Goal: Information Seeking & Learning: Learn about a topic

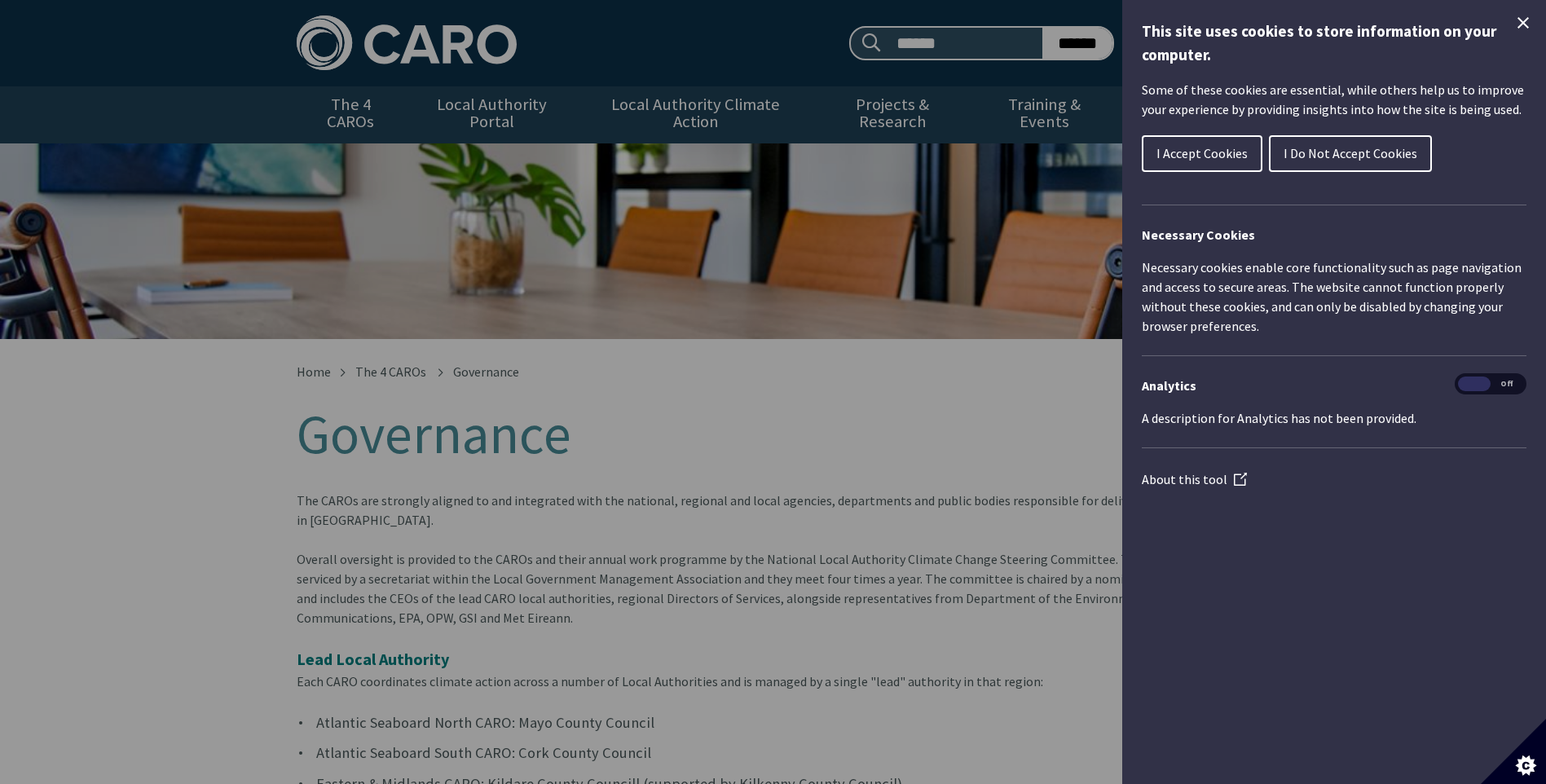
click at [1219, 149] on span "I Accept Cookies" at bounding box center [1202, 153] width 91 height 16
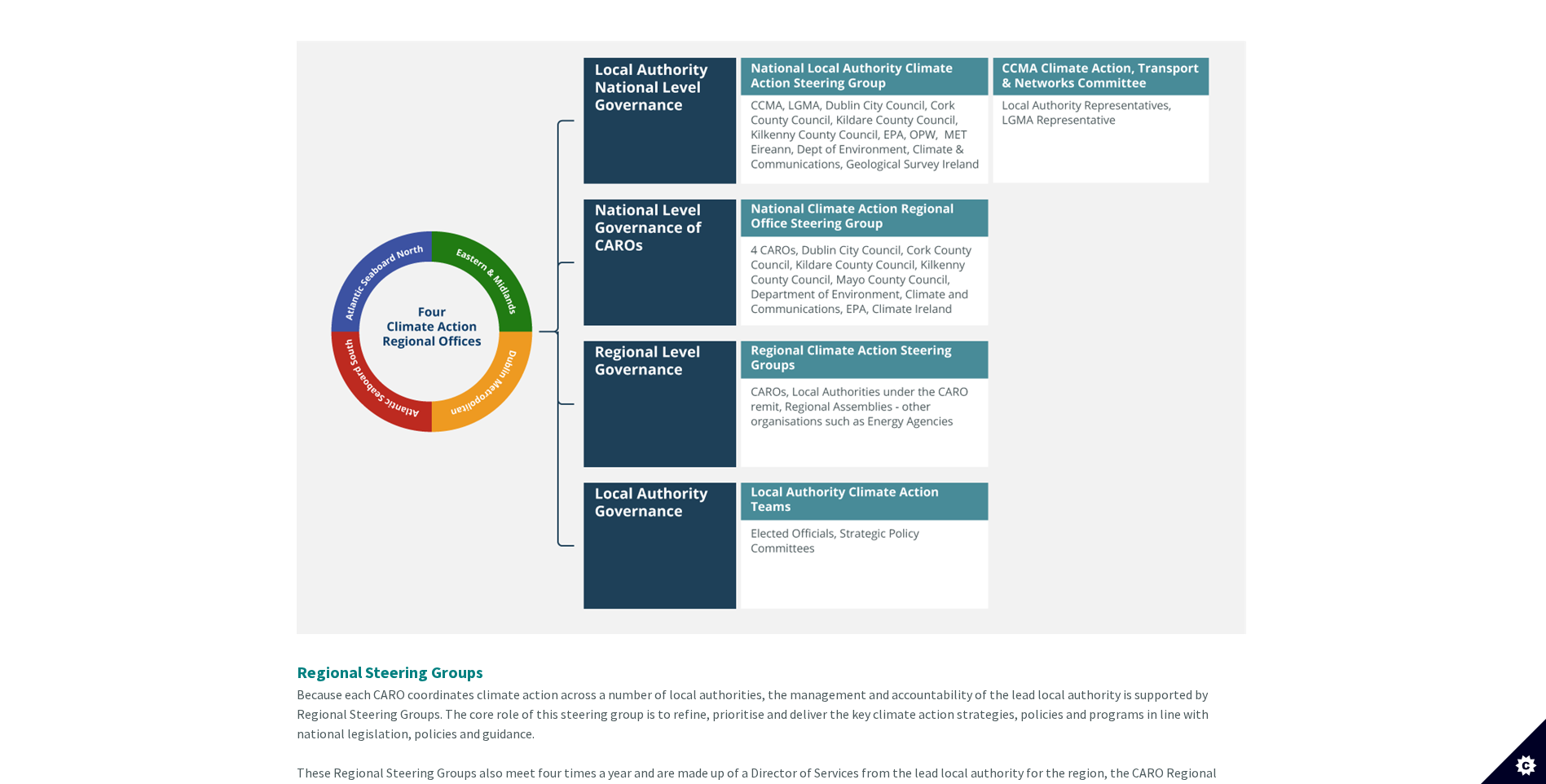
scroll to position [568, 0]
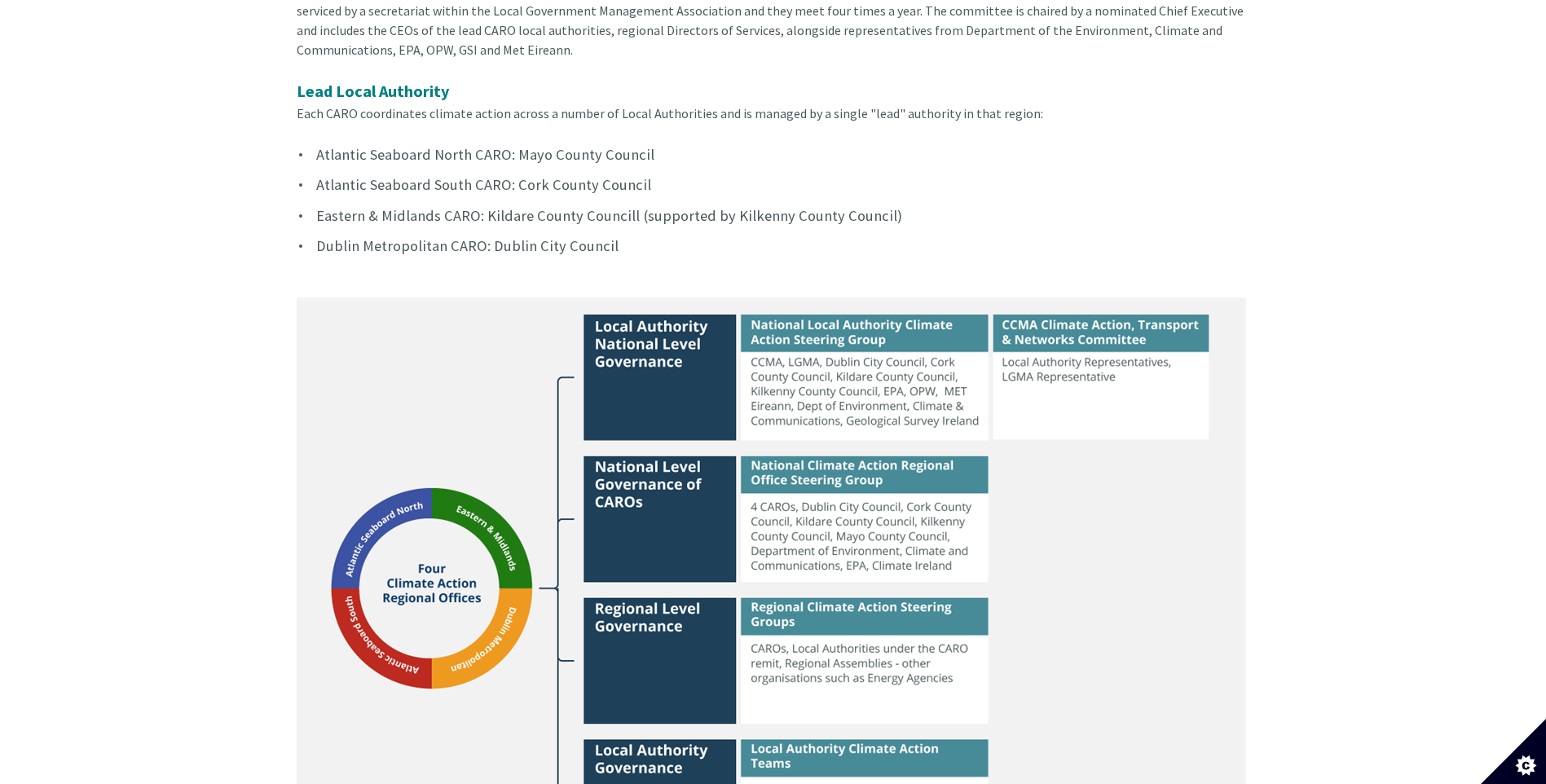
click at [486, 524] on img at bounding box center [771, 594] width 950 height 593
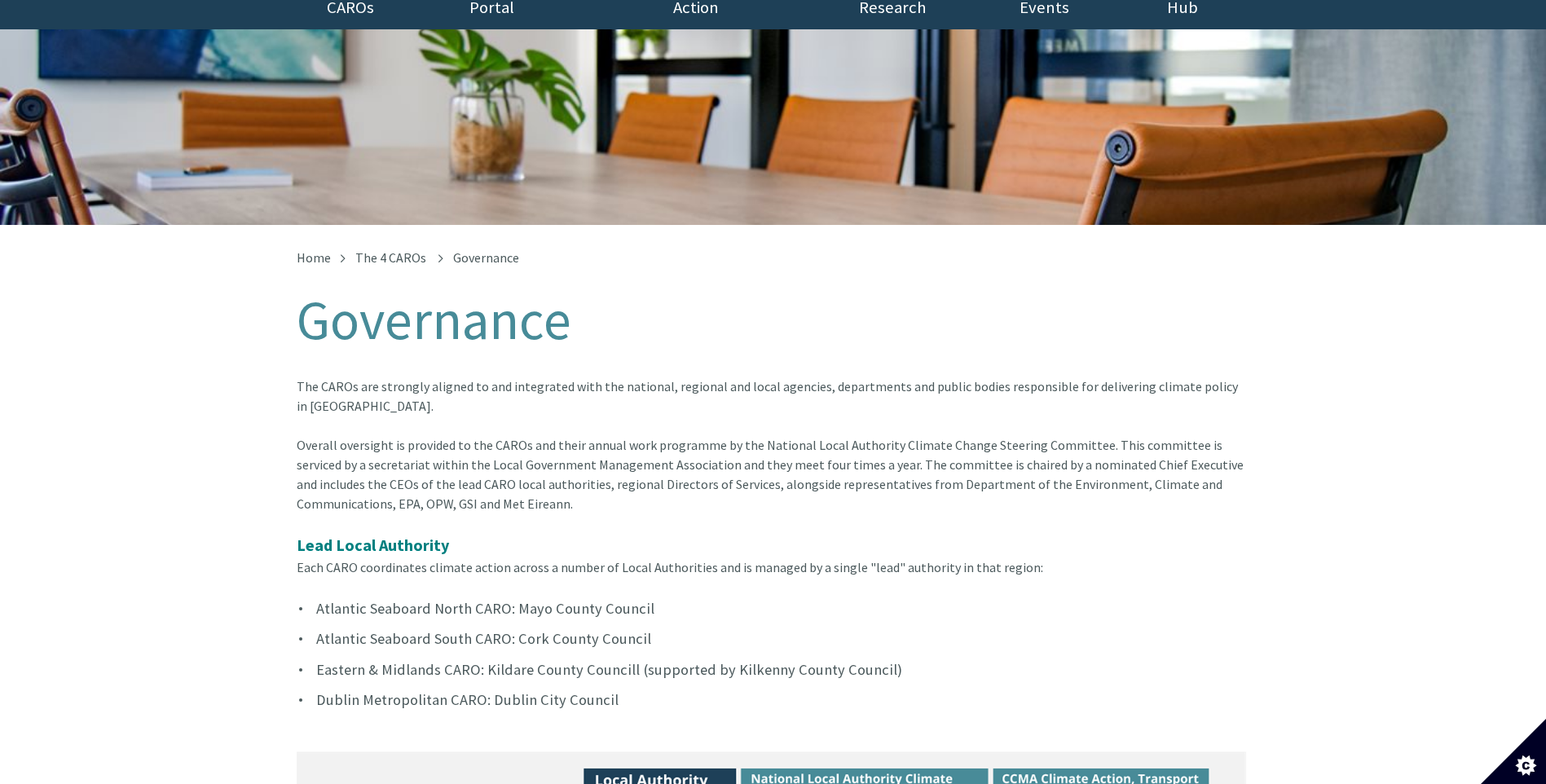
scroll to position [0, 0]
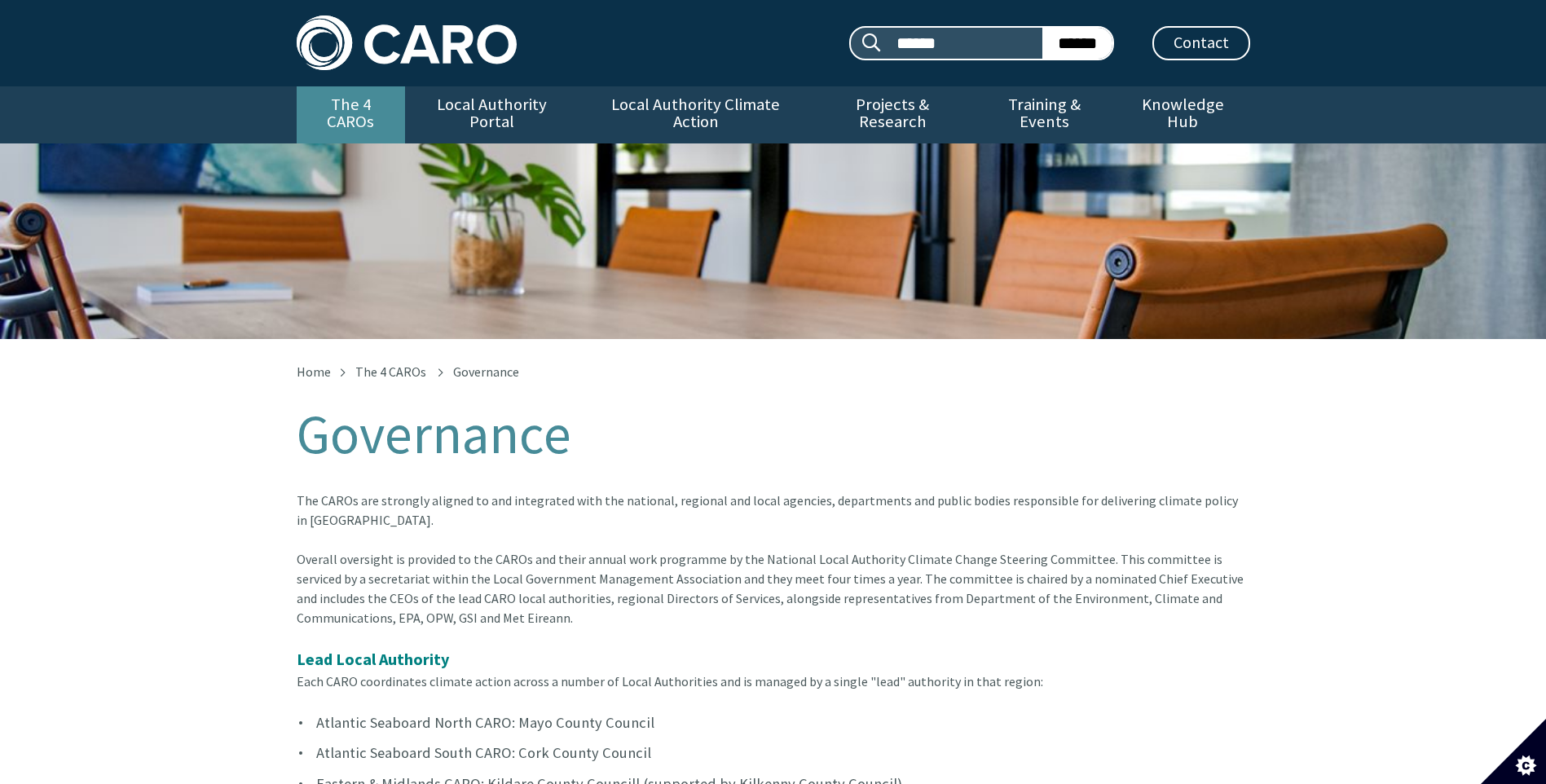
click at [359, 110] on link "The 4 CAROs" at bounding box center [351, 115] width 109 height 57
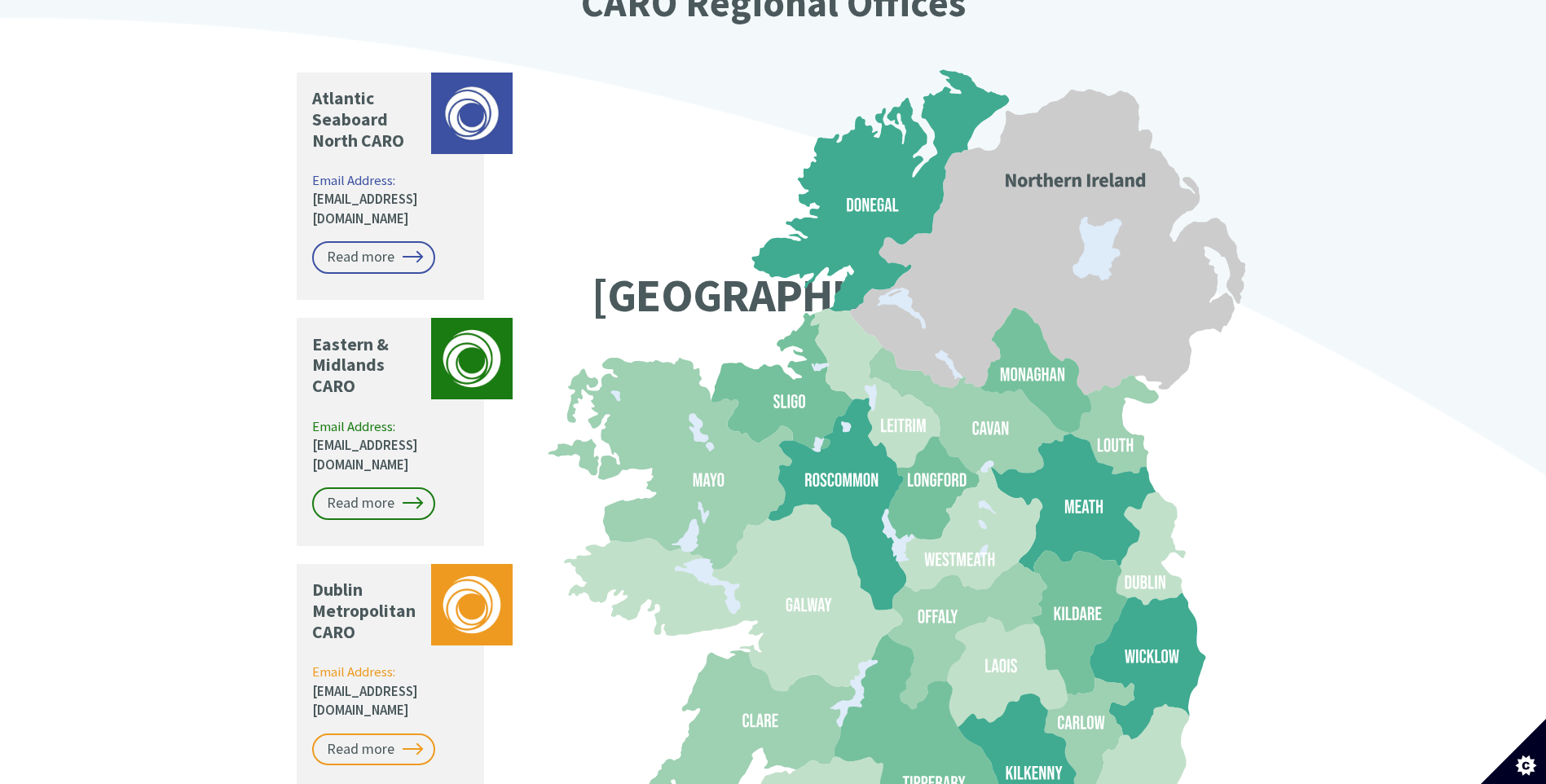
scroll to position [1466, 0]
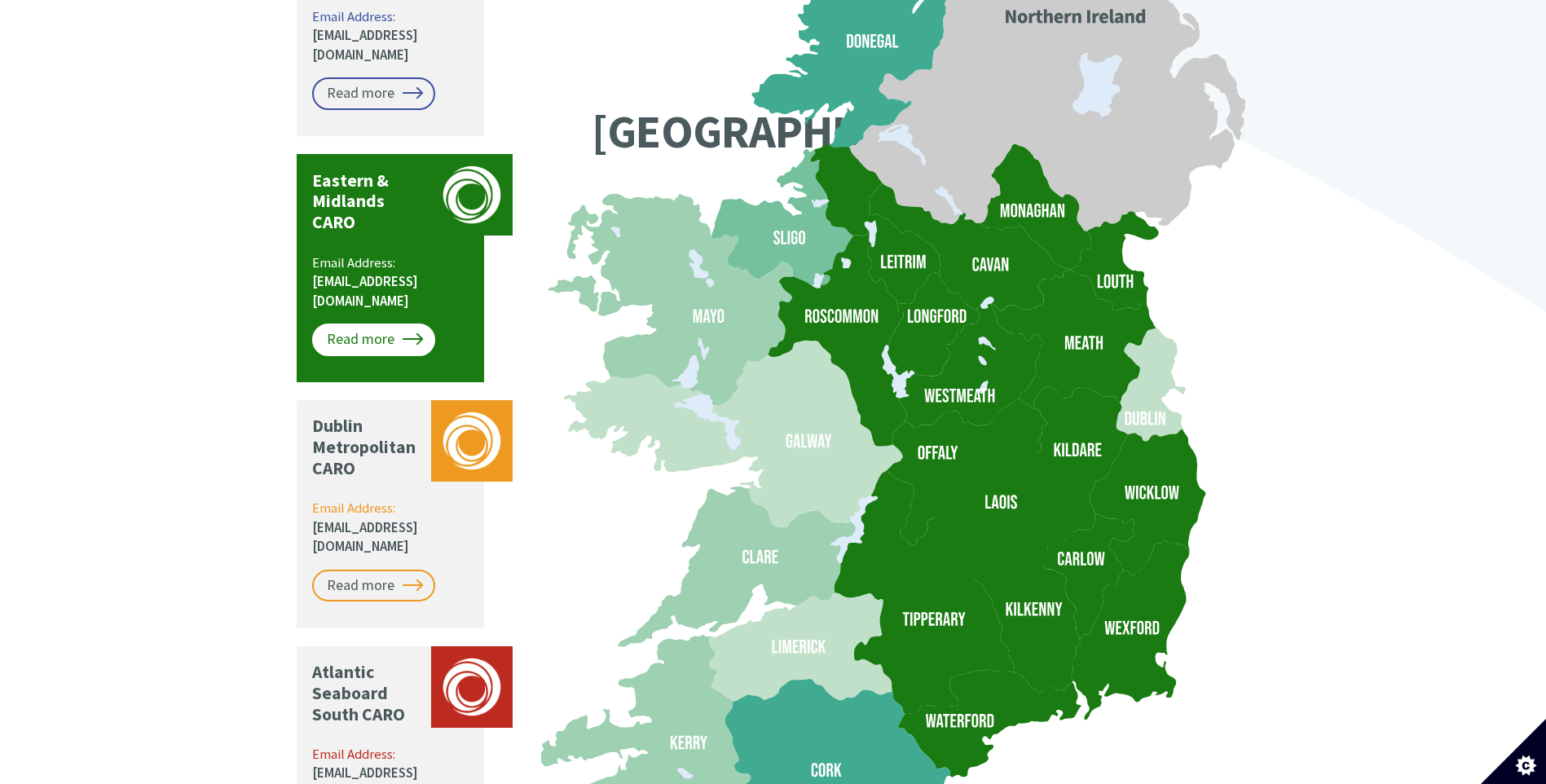
click at [368, 323] on link "Read more" at bounding box center [374, 340] width 123 height 33
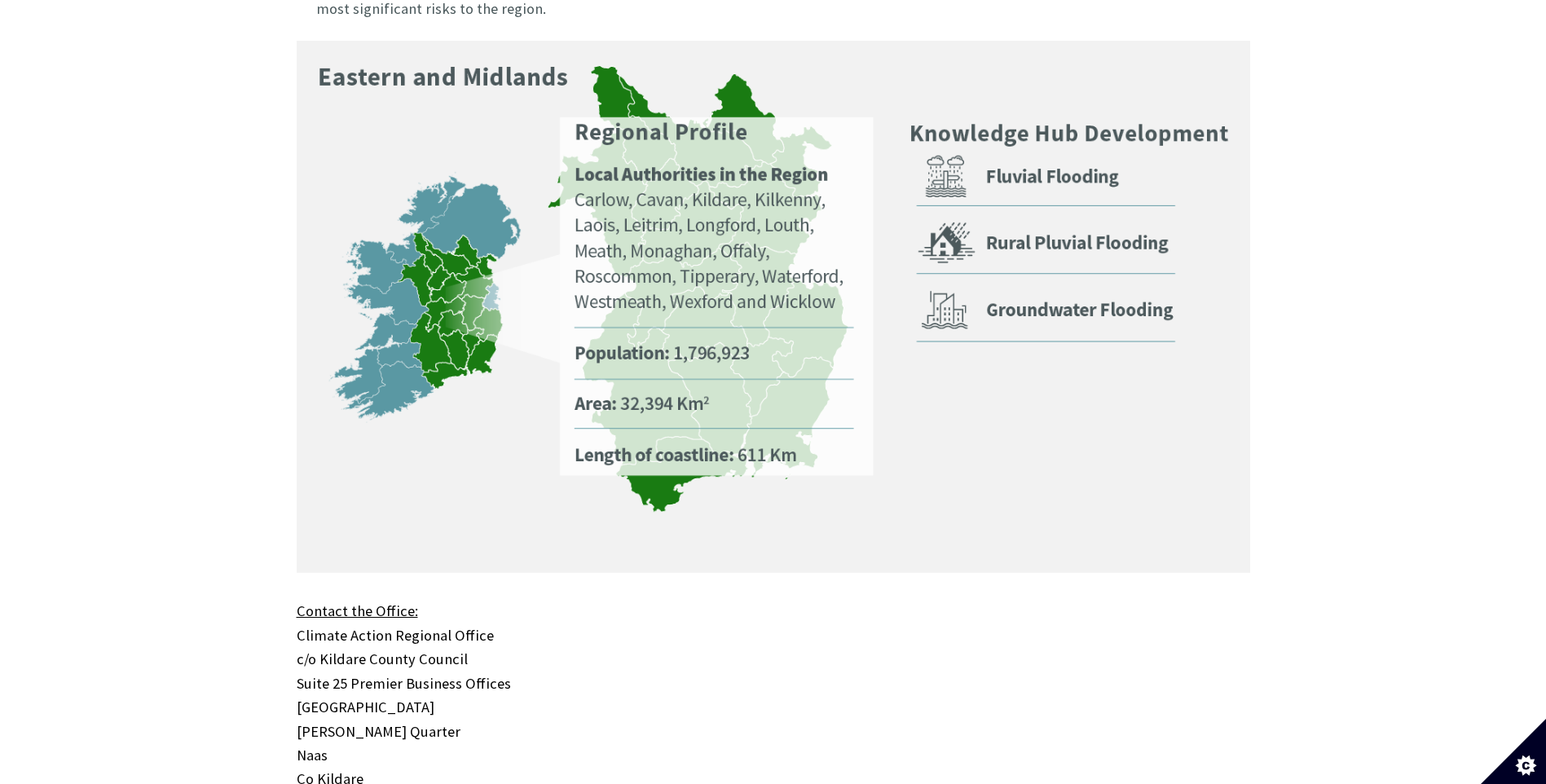
scroll to position [1140, 0]
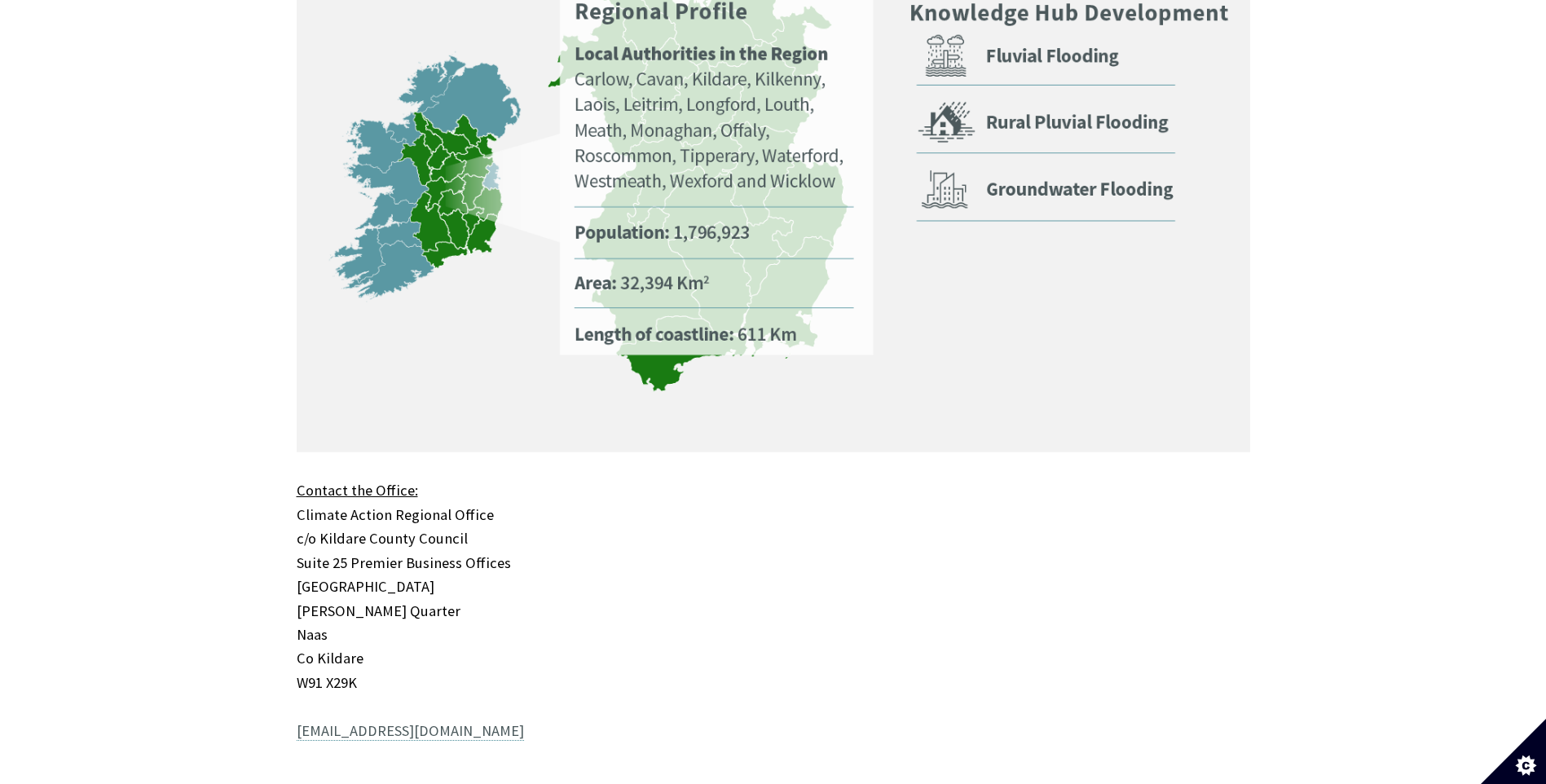
click at [467, 329] on img at bounding box center [773, 186] width 953 height 533
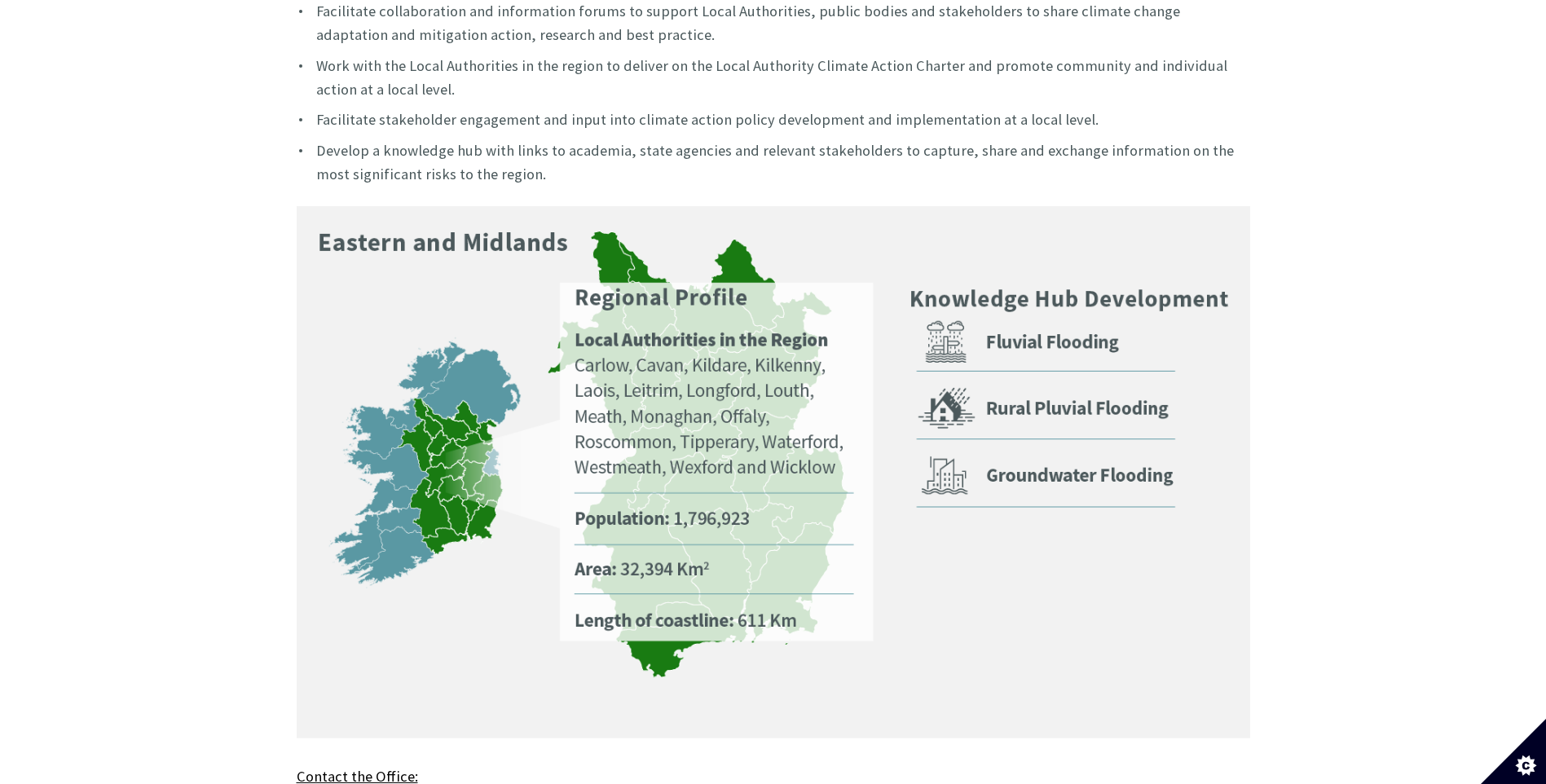
scroll to position [733, 0]
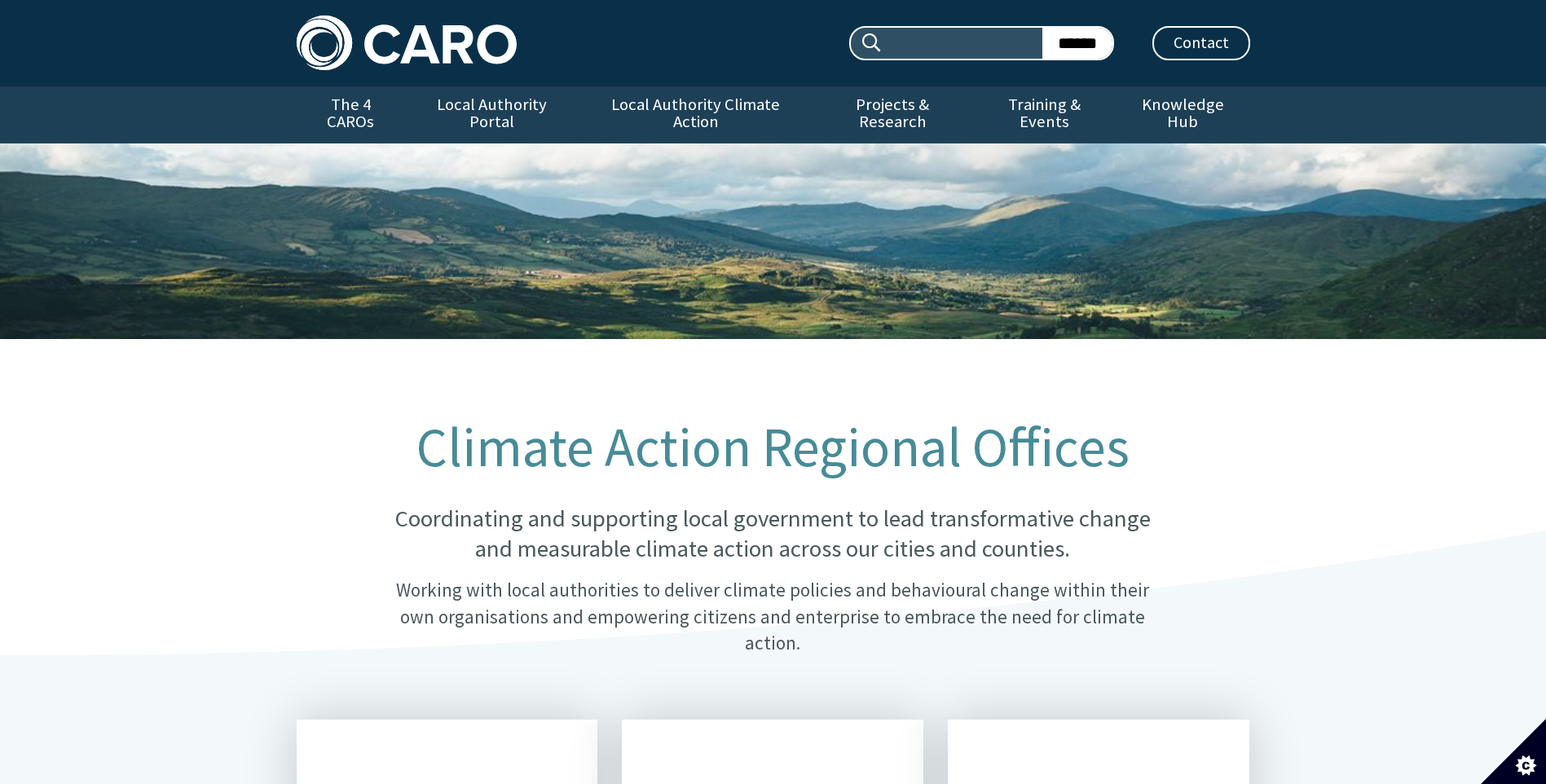
scroll to position [1479, 0]
